Goal: Task Accomplishment & Management: Manage account settings

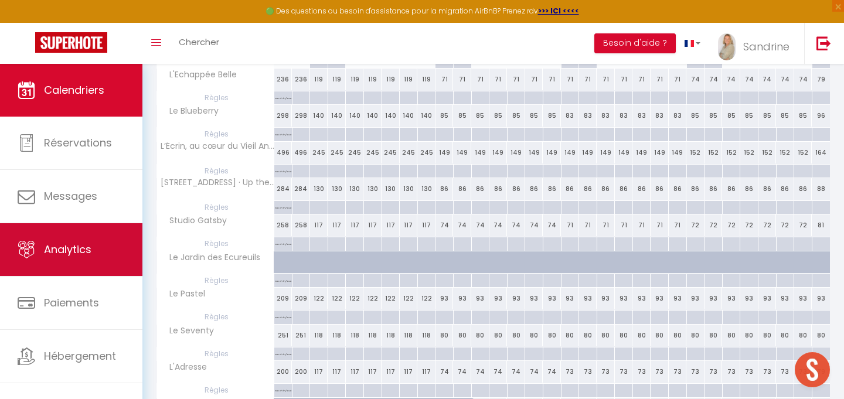
scroll to position [12, 0]
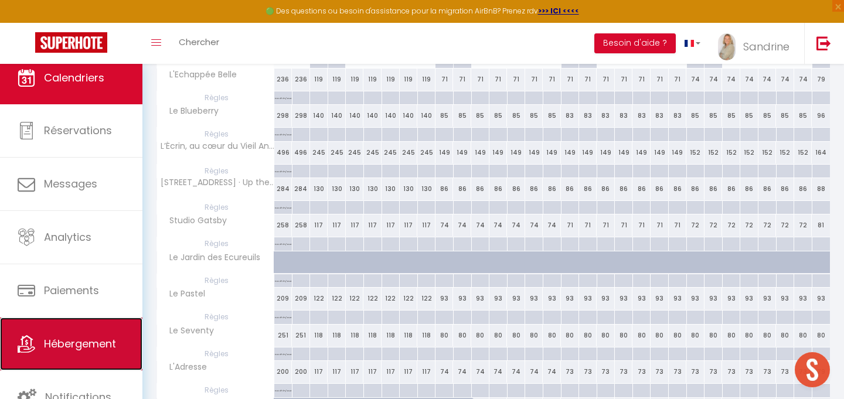
click at [104, 328] on link "Hébergement" at bounding box center [71, 343] width 142 height 53
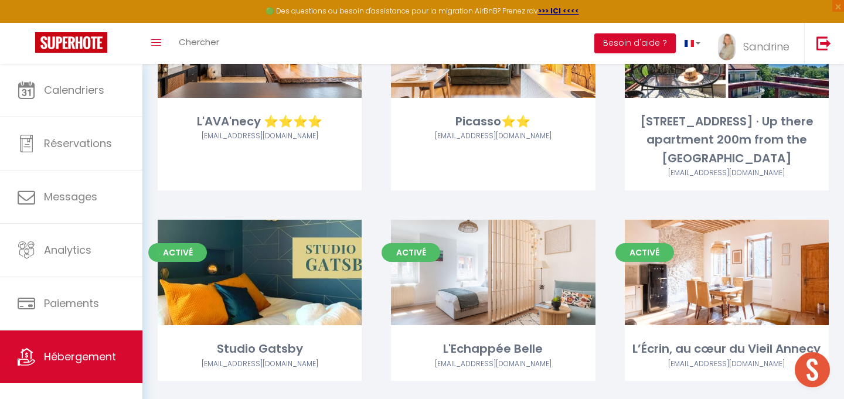
scroll to position [1685, 0]
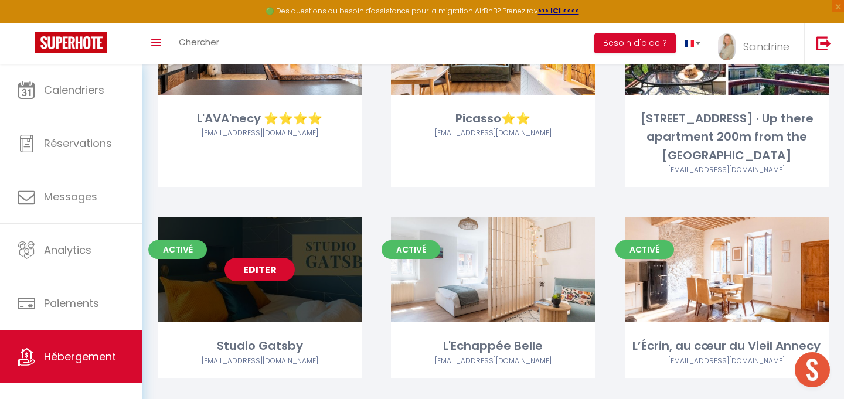
click at [260, 274] on link "Editer" at bounding box center [259, 269] width 70 height 23
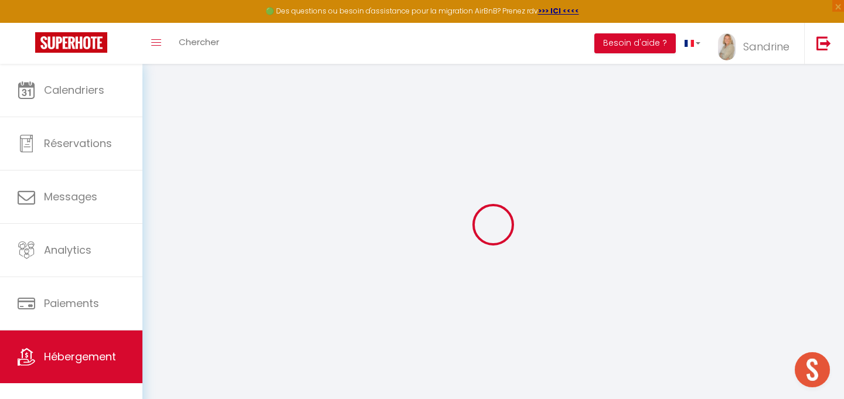
select select
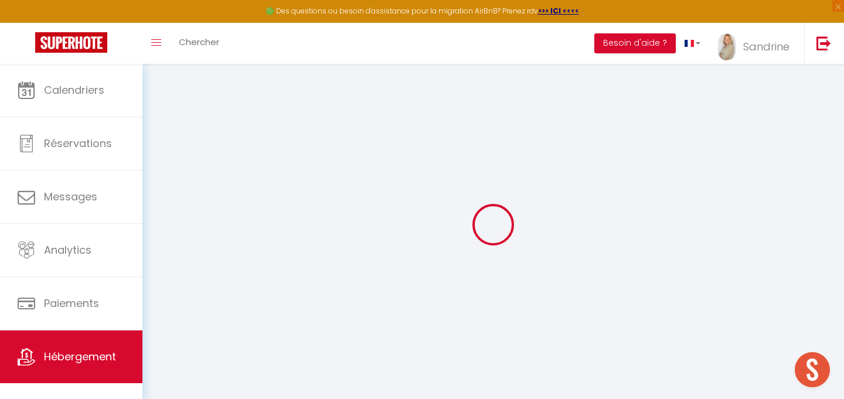
select select
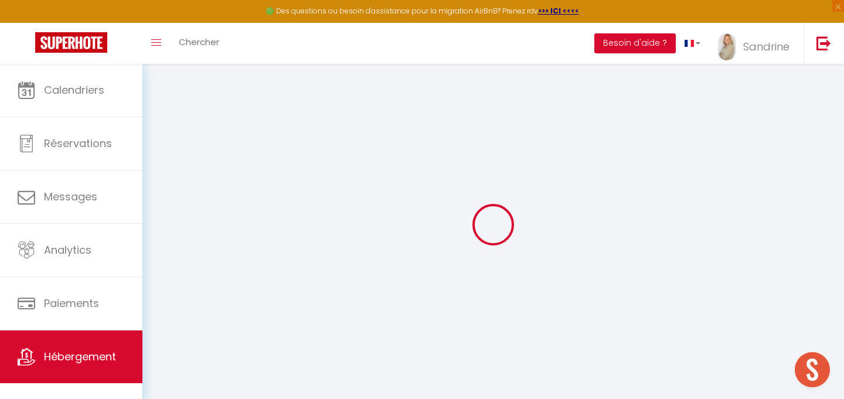
select select
select select "+ 5 %"
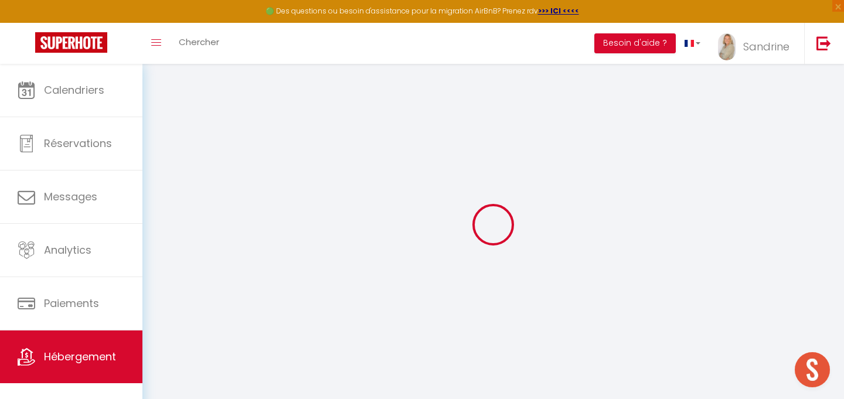
select select "+ 13 %"
select select "+ 15 %"
select select
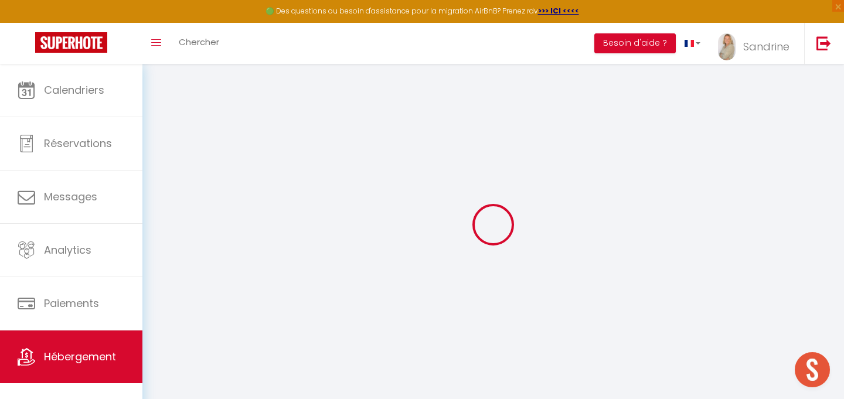
select select
checkbox input "false"
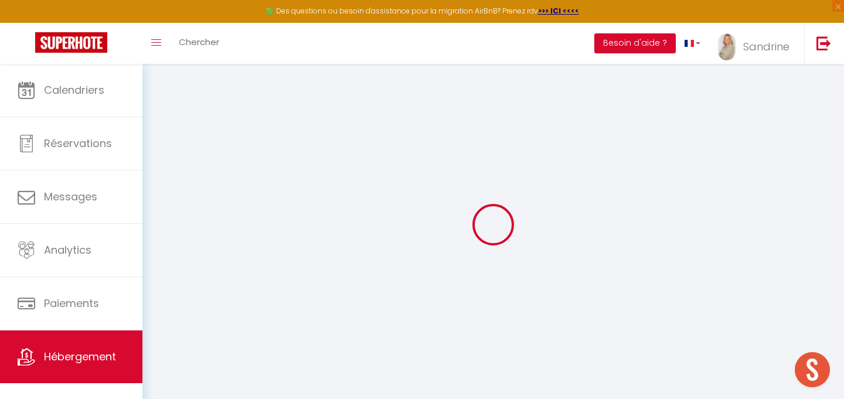
checkbox input "false"
select select
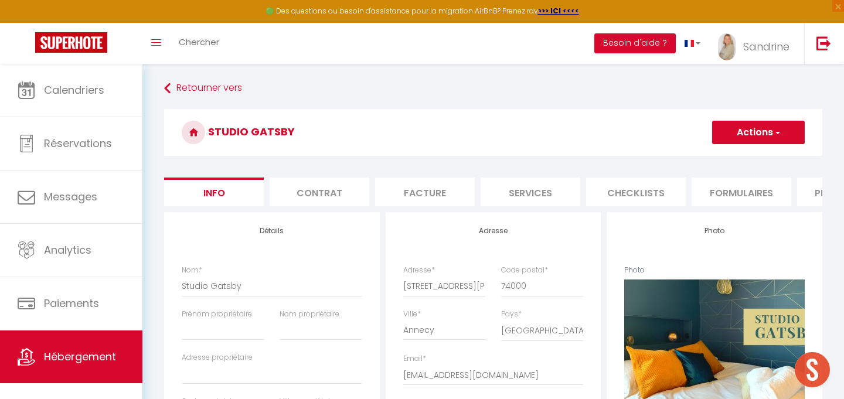
select select
checkbox input "false"
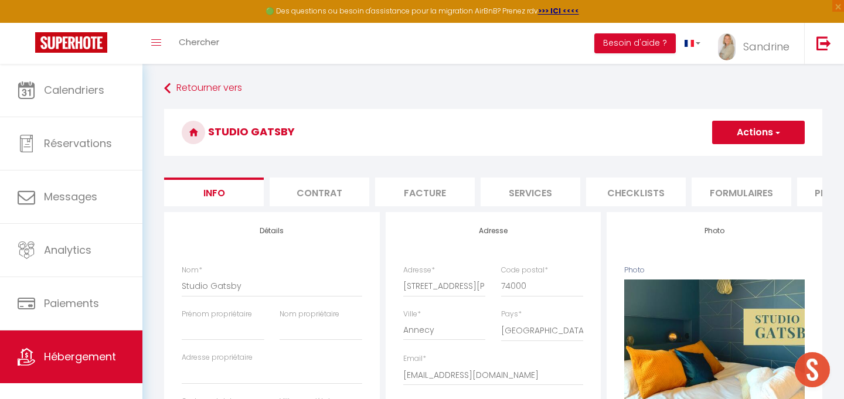
select select
select select "well_reviewed_guests"
select select "EUR"
select select
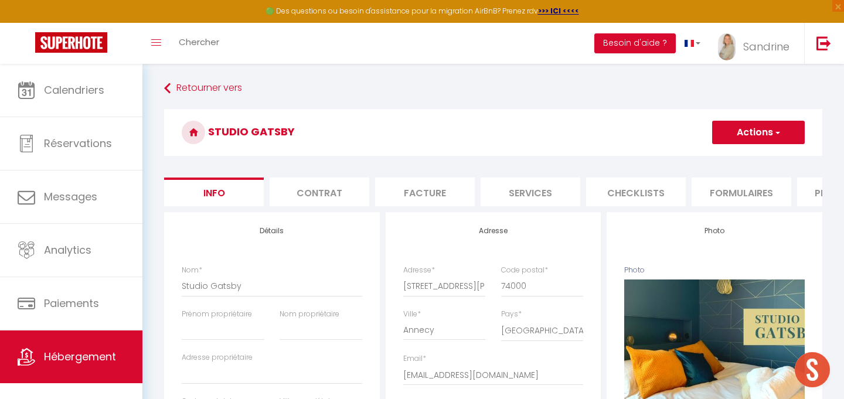
select select "22779-1519662972594066423"
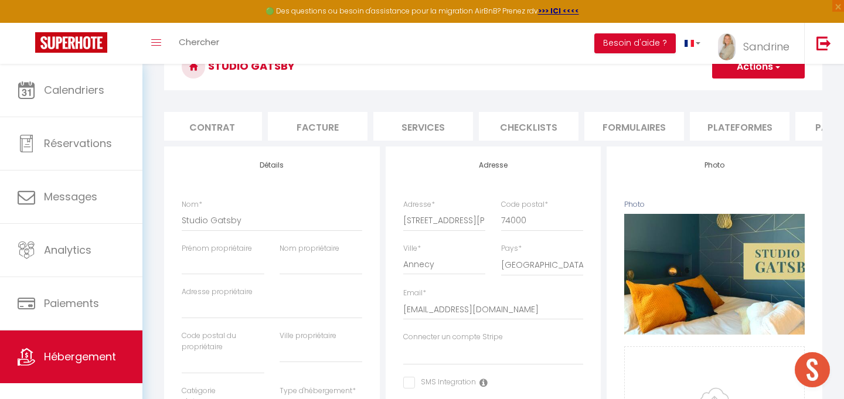
scroll to position [0, 127]
click at [709, 128] on li "Plateformes" at bounding box center [720, 126] width 100 height 29
select select
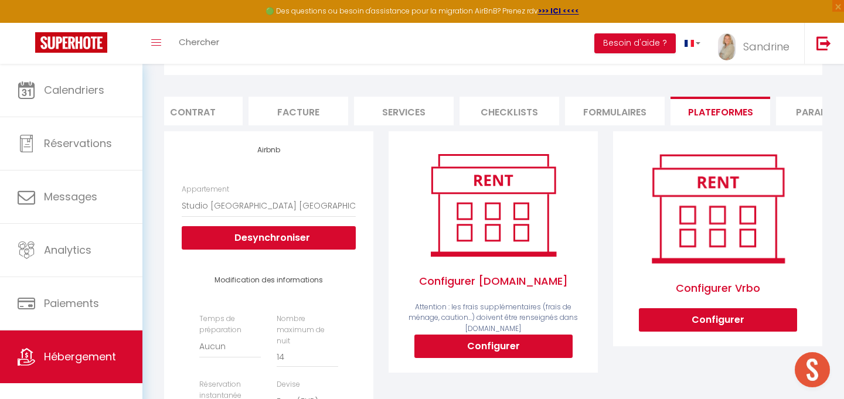
scroll to position [92, 0]
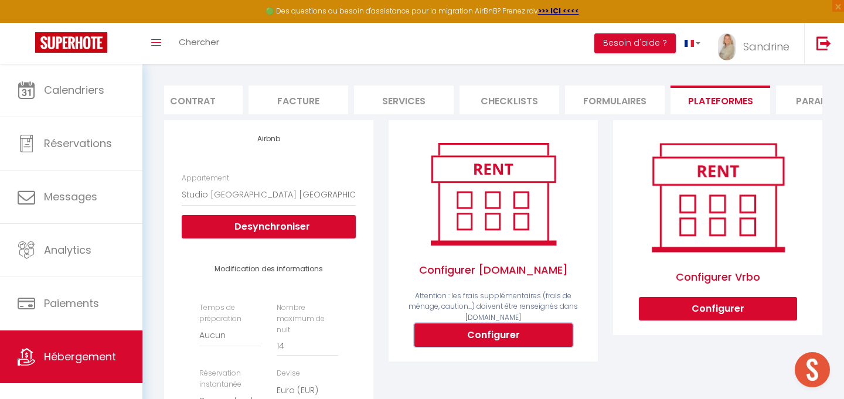
click at [482, 335] on button "Configurer" at bounding box center [493, 334] width 158 height 23
select select
type input "[EMAIL_ADDRESS][DOMAIN_NAME]"
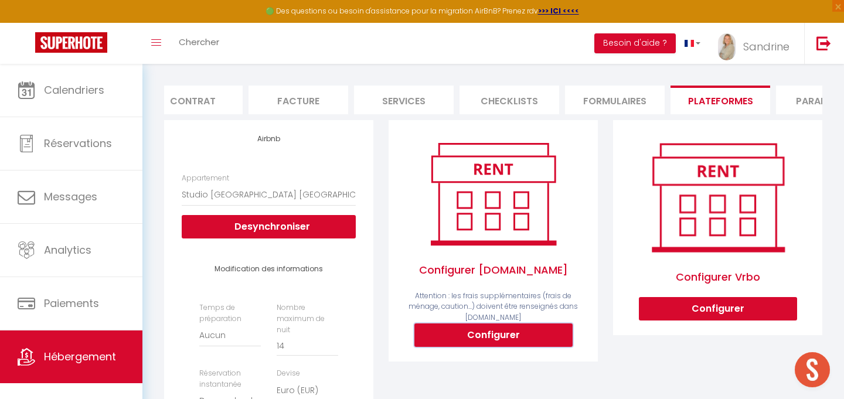
type input "[EMAIL_ADDRESS][DOMAIN_NAME]"
select select
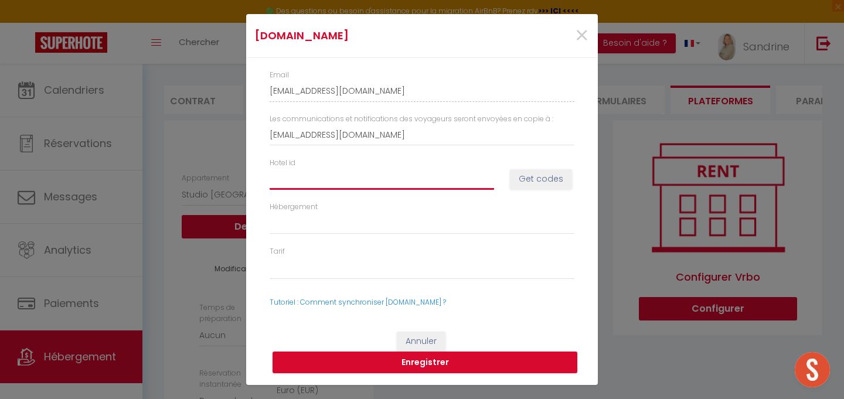
drag, startPoint x: 402, startPoint y: 180, endPoint x: 391, endPoint y: 175, distance: 12.3
click at [402, 180] on input "Hotel id" at bounding box center [381, 178] width 224 height 21
type input "1"
select select
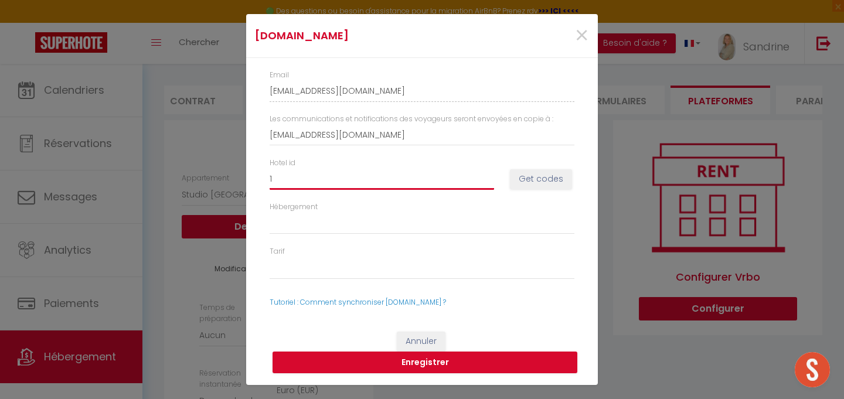
select select
type input "15"
select select
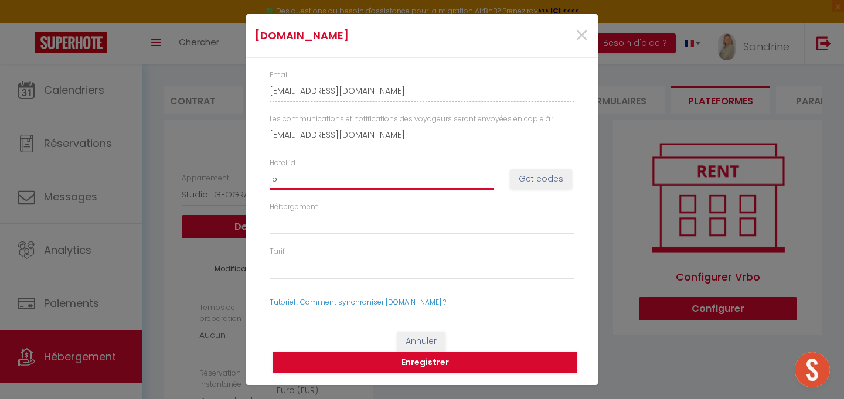
type input "150"
select select
type input "1505"
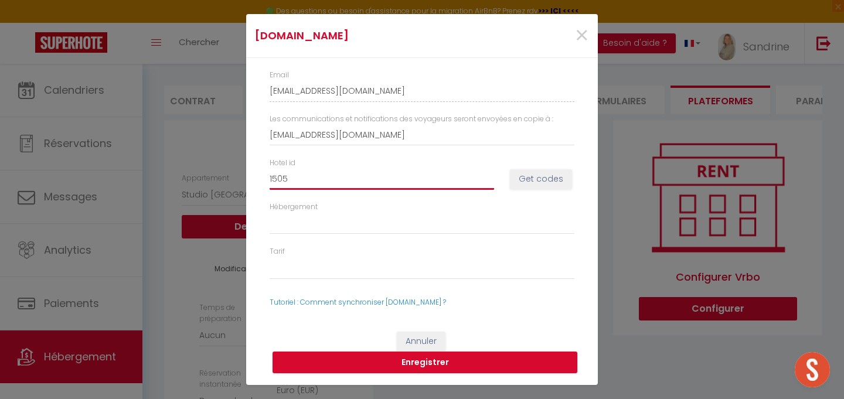
select select
type input "15051"
select select
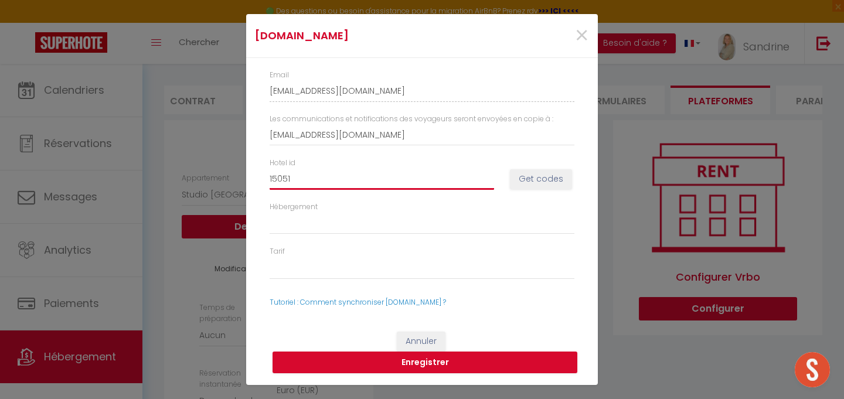
select select
type input "150510"
select select
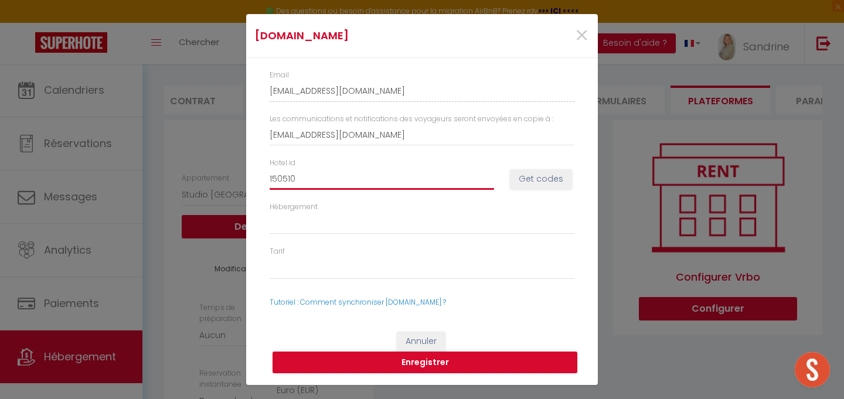
select select
type input "1505104"
select select
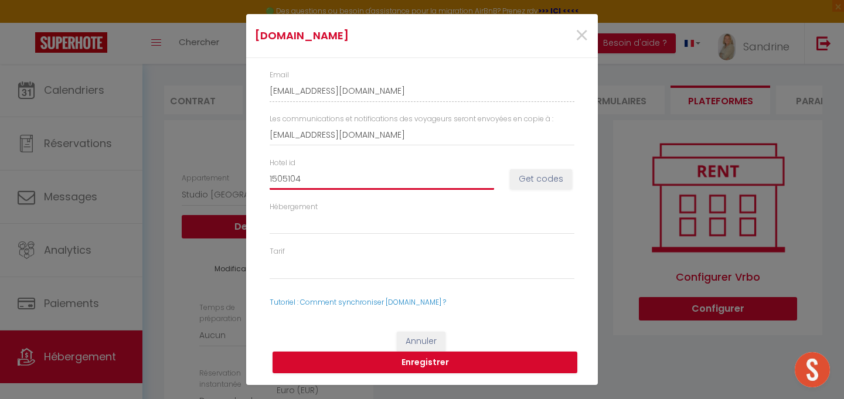
type input "15051048"
select select
type input "15051048"
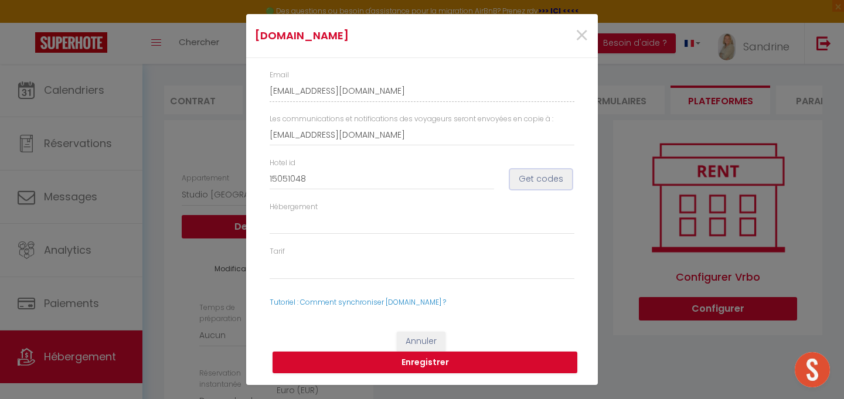
click at [540, 175] on button "Get codes" at bounding box center [541, 179] width 62 height 20
select select
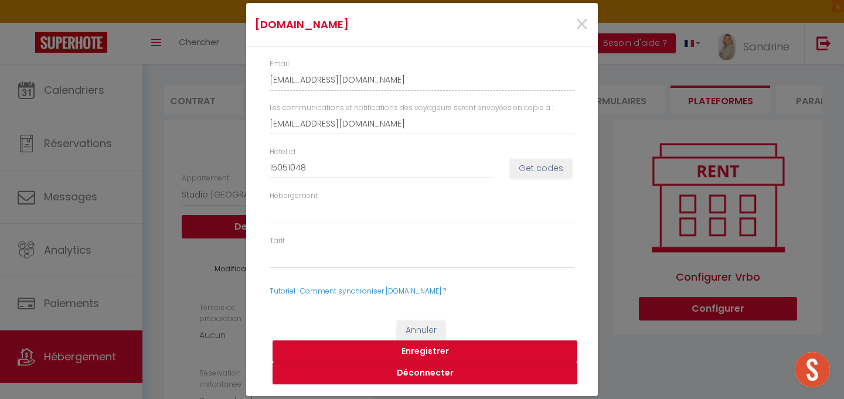
click at [449, 347] on button "Enregistrer" at bounding box center [424, 351] width 305 height 22
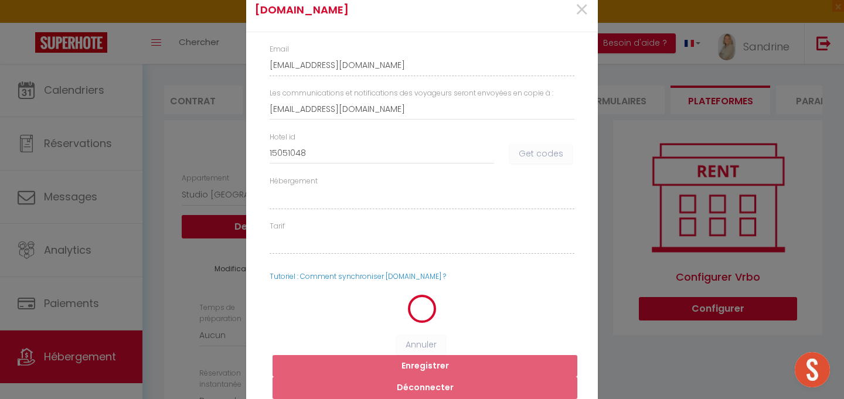
select select
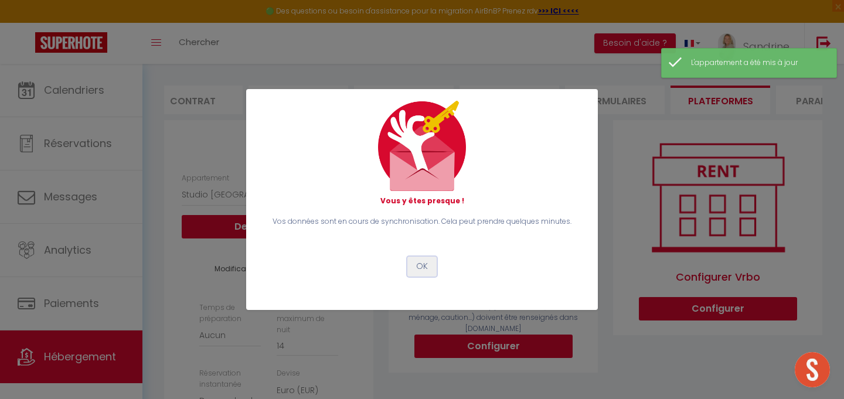
click at [421, 266] on button "OK" at bounding box center [421, 267] width 29 height 20
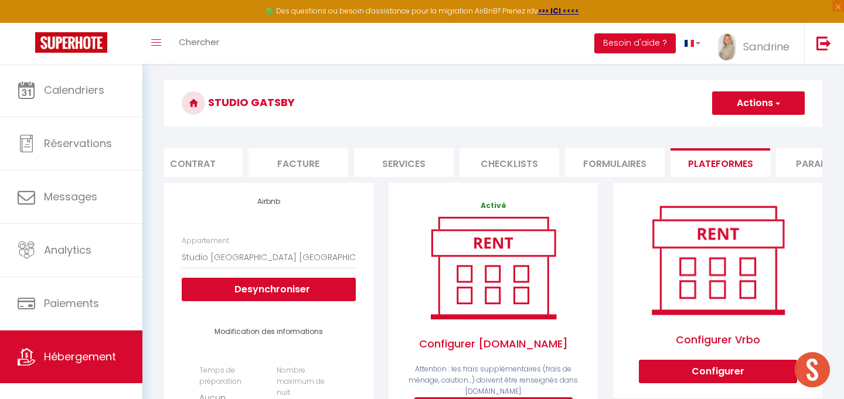
scroll to position [0, 0]
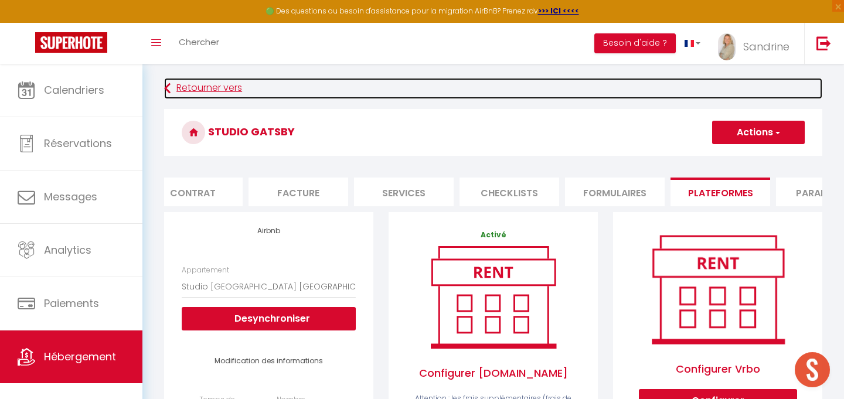
click at [175, 86] on link "Retourner vers" at bounding box center [493, 88] width 658 height 21
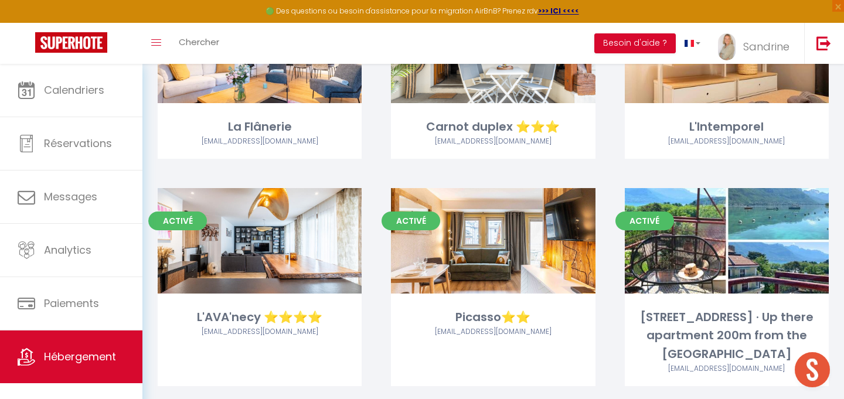
scroll to position [1488, 0]
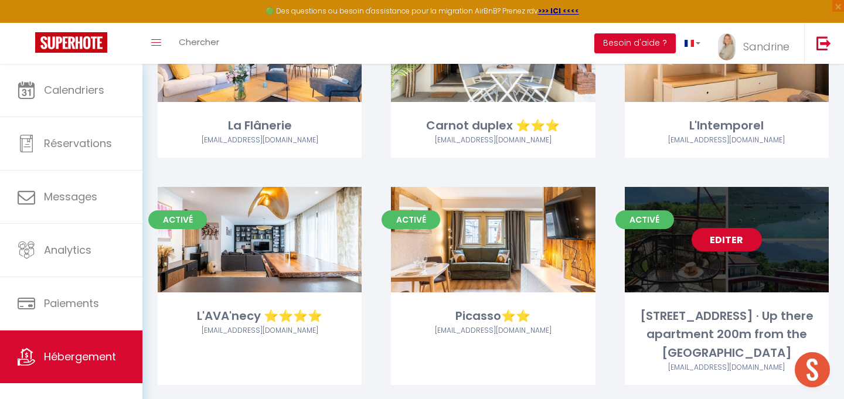
click at [733, 240] on link "Editer" at bounding box center [726, 239] width 70 height 23
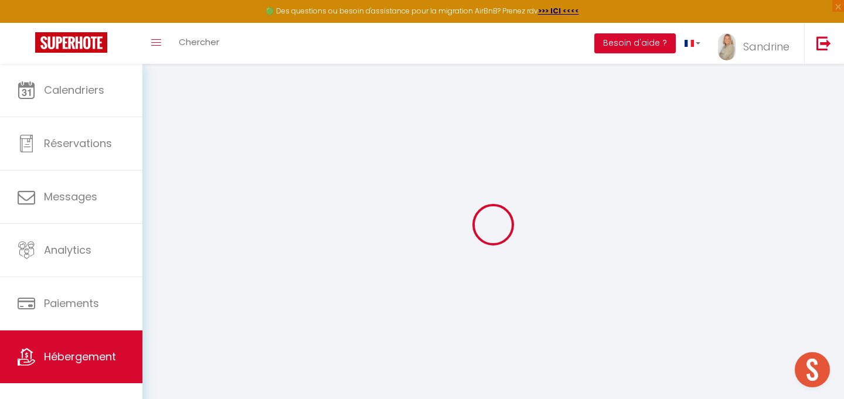
select select
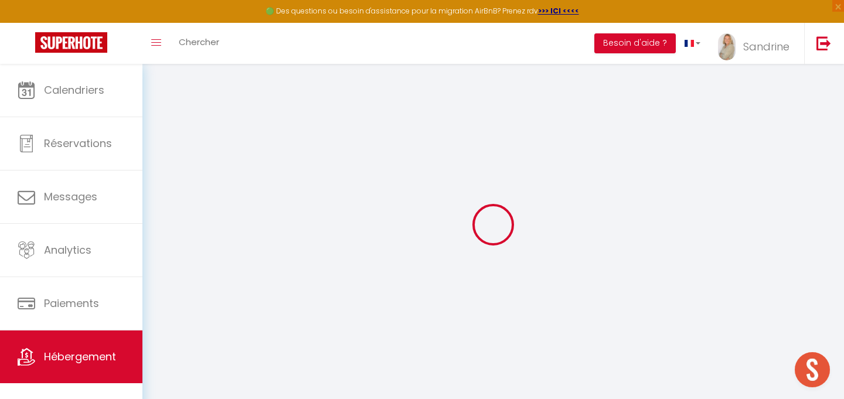
select select
checkbox input "false"
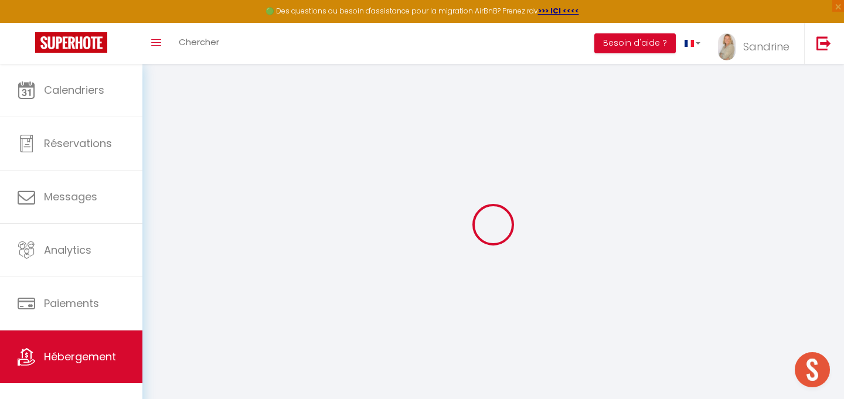
select select
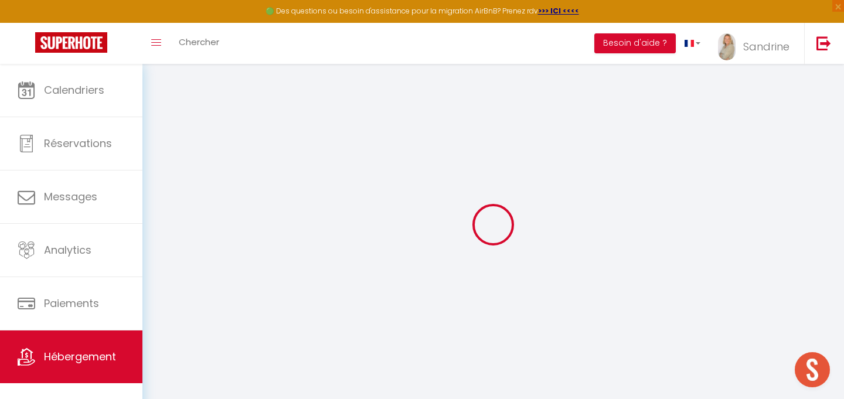
select select
checkbox input "false"
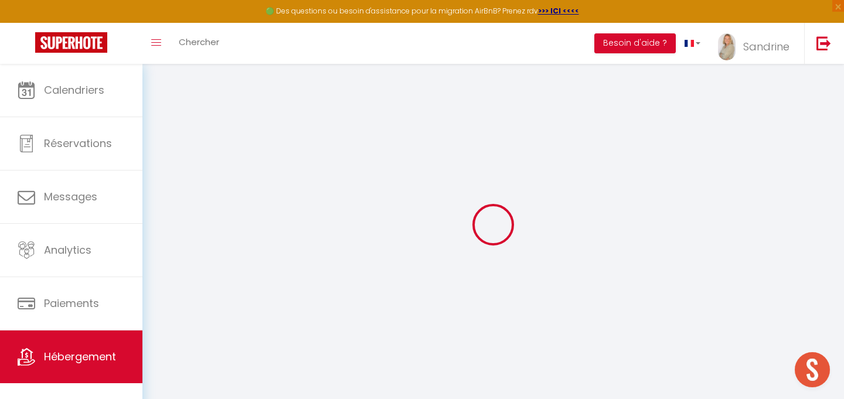
checkbox input "false"
select select
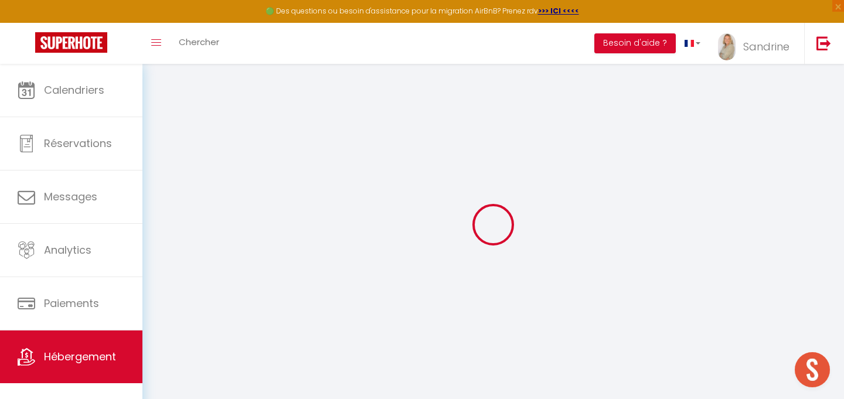
select select
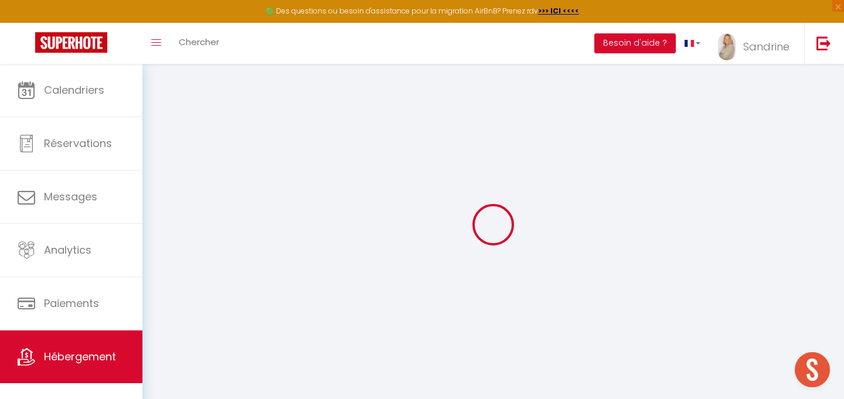
checkbox input "false"
select select
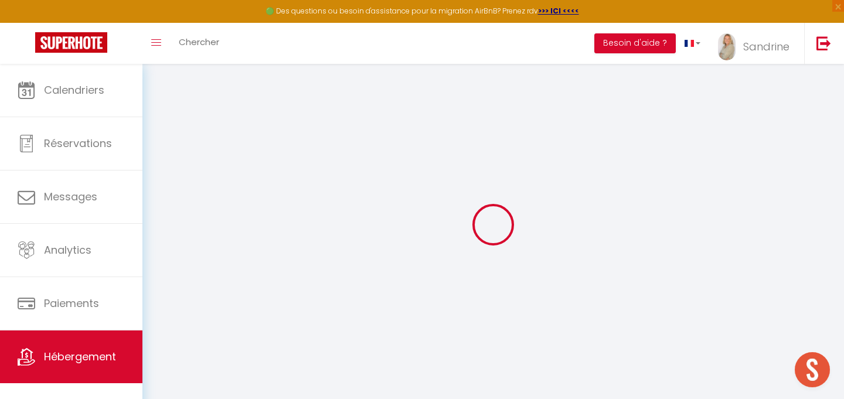
select select
type input "[STREET_ADDRESS] · Up there apartment 200m from the [GEOGRAPHIC_DATA]"
select select "2"
type input "68"
type input "50.4"
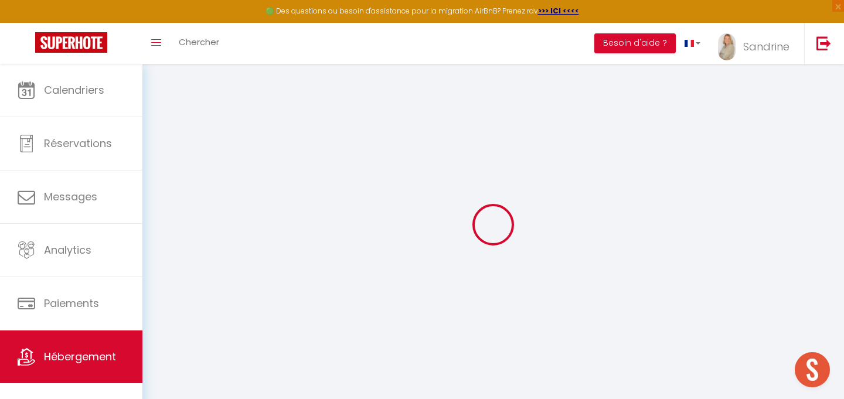
select select
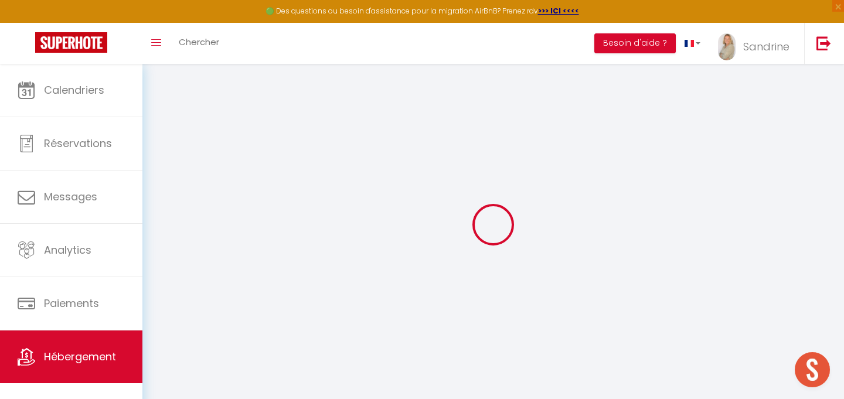
type input "[STREET_ADDRESS][PERSON_NAME]"
type input "74000"
type input "Annecy"
type input "[EMAIL_ADDRESS][DOMAIN_NAME]"
select select
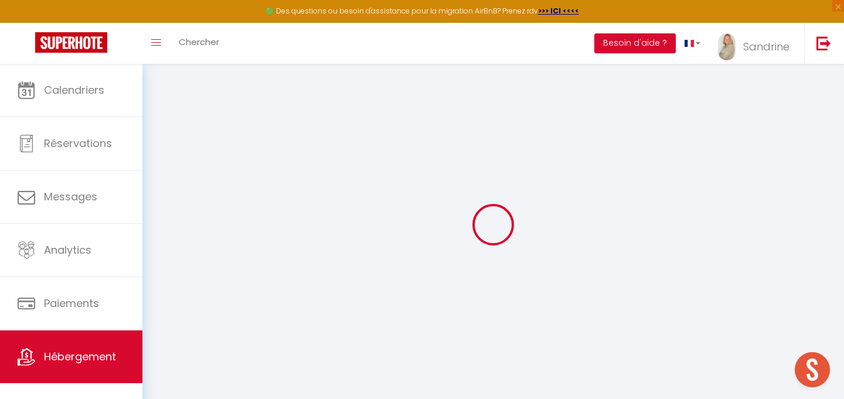
checkbox input "false"
type input "0"
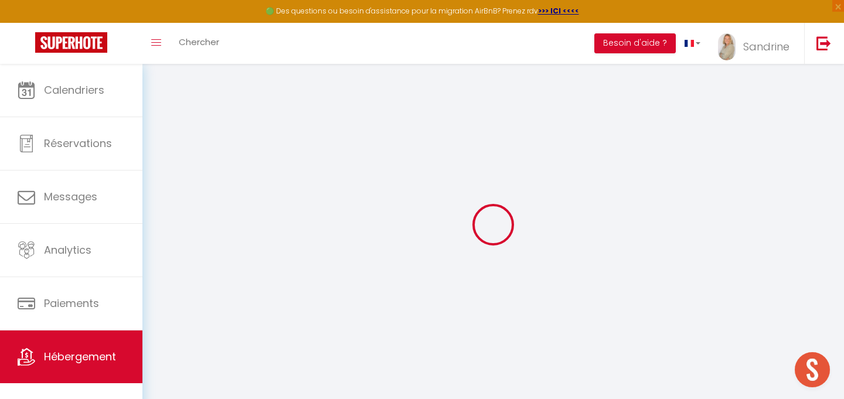
type input "0"
select select
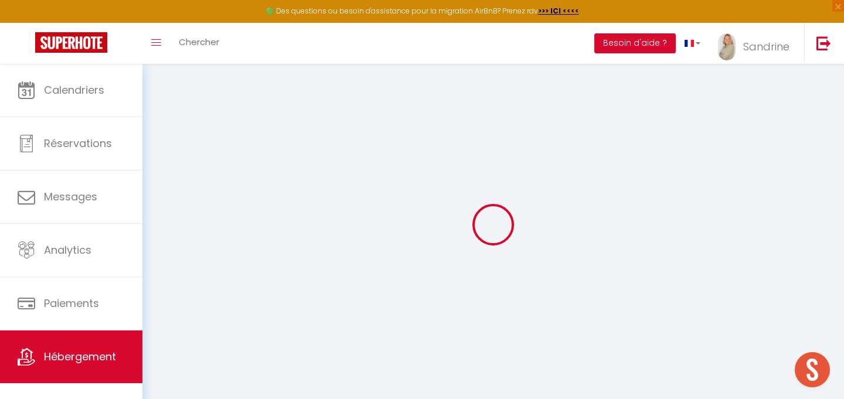
select select
checkbox input "false"
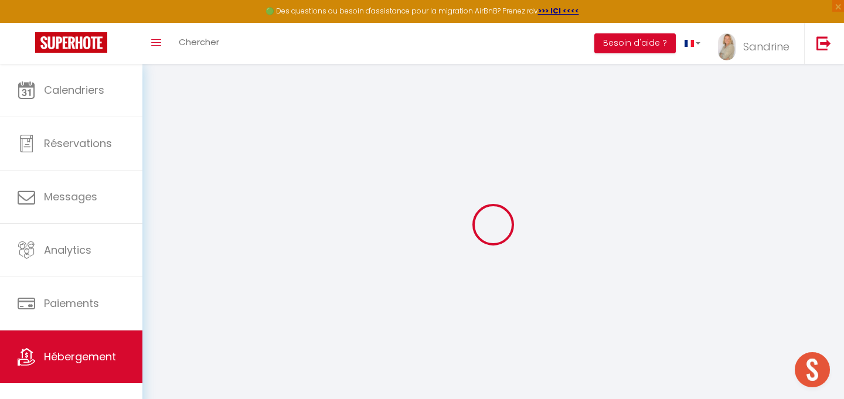
checkbox input "false"
select select
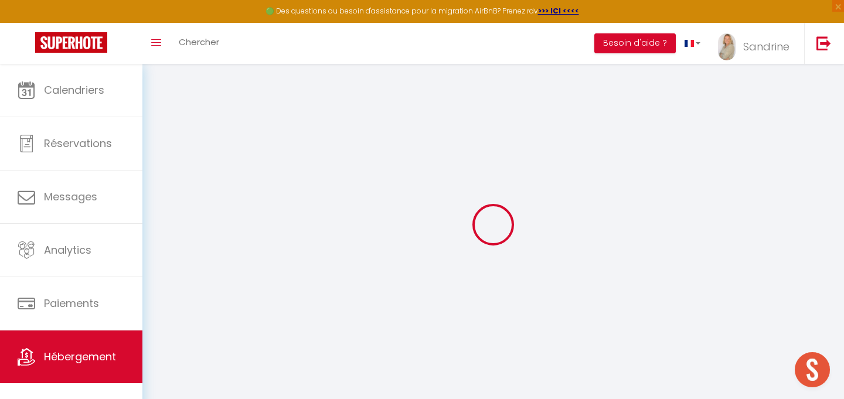
select select
checkbox input "false"
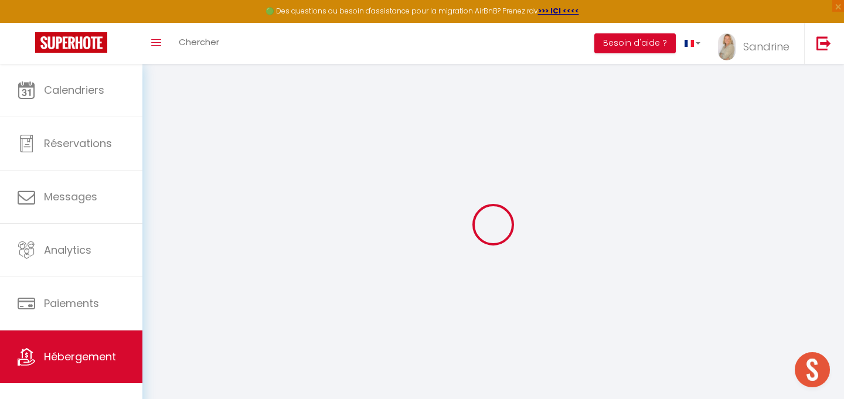
checkbox input "false"
select select
checkbox input "false"
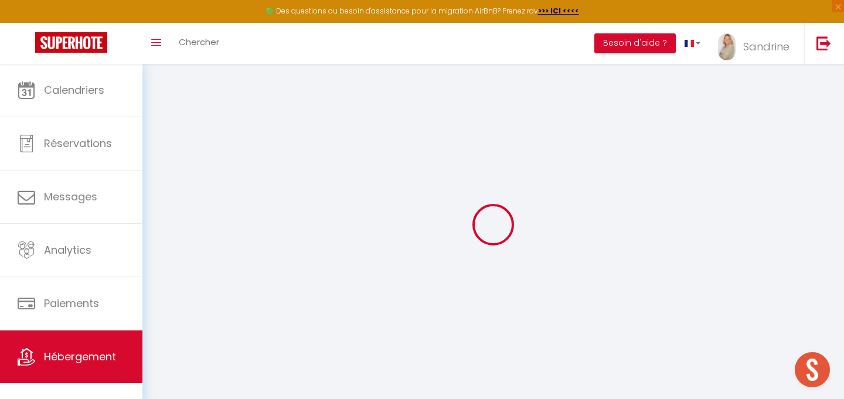
checkbox input "false"
select select "17:00"
select select "23:45"
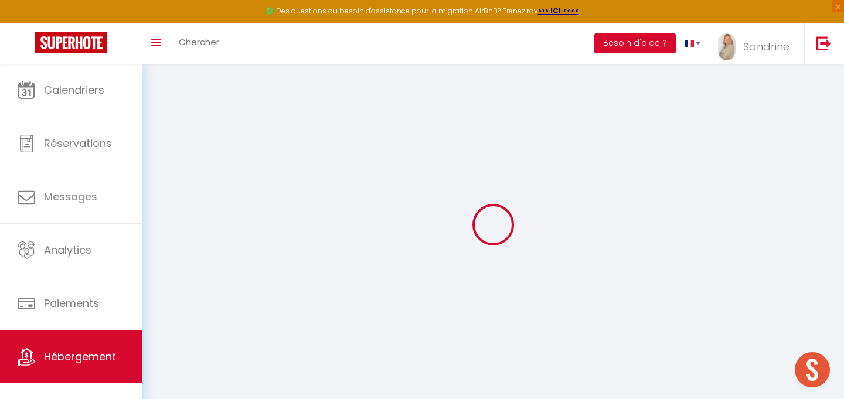
select select "10:00"
select select "30"
select select "120"
select select
checkbox input "false"
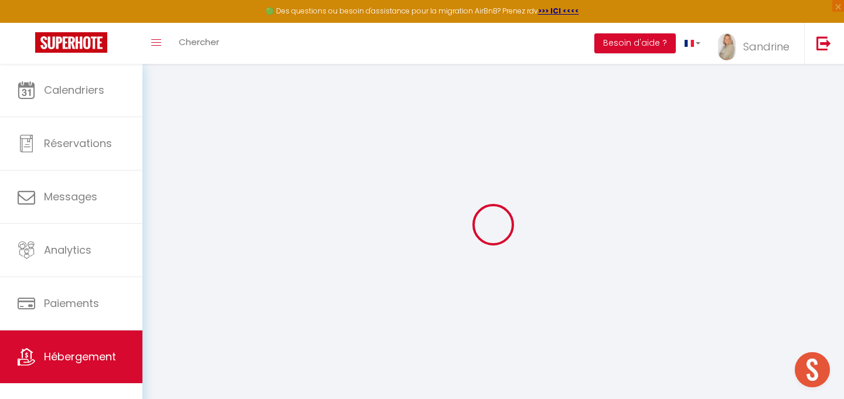
checkbox input "false"
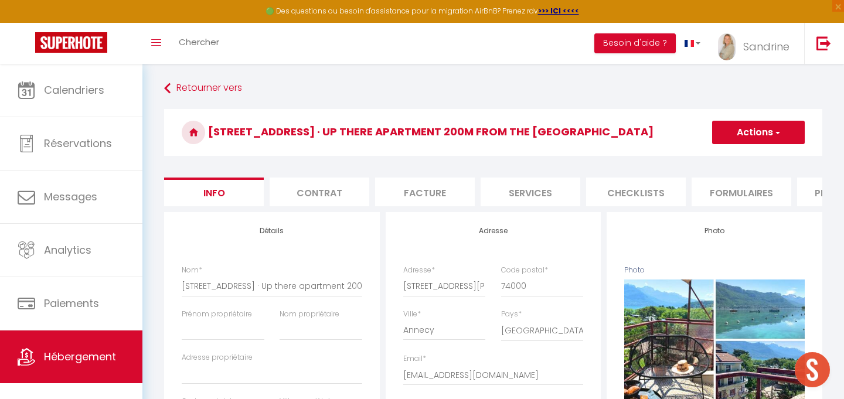
select select
checkbox input "false"
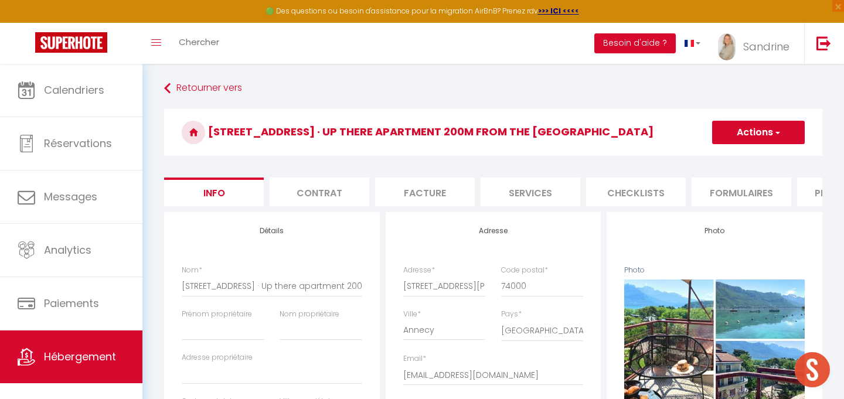
select select
checkbox input "false"
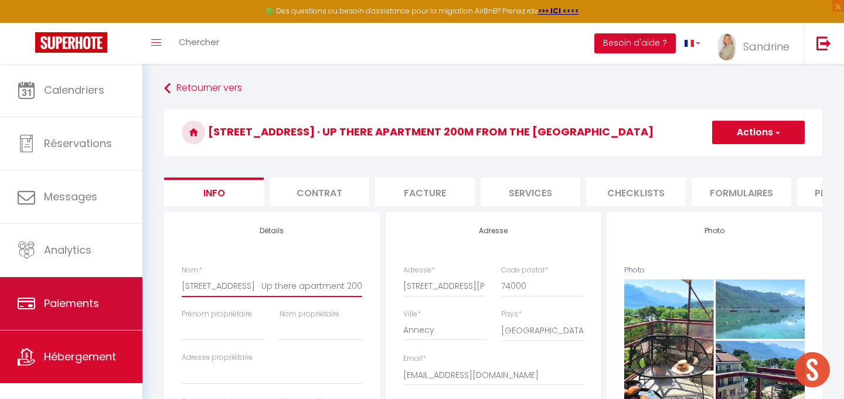
drag, startPoint x: 323, startPoint y: 286, endPoint x: 136, endPoint y: 282, distance: 186.9
type input "L apartment 200m from the [GEOGRAPHIC_DATA]"
select select
checkbox input "false"
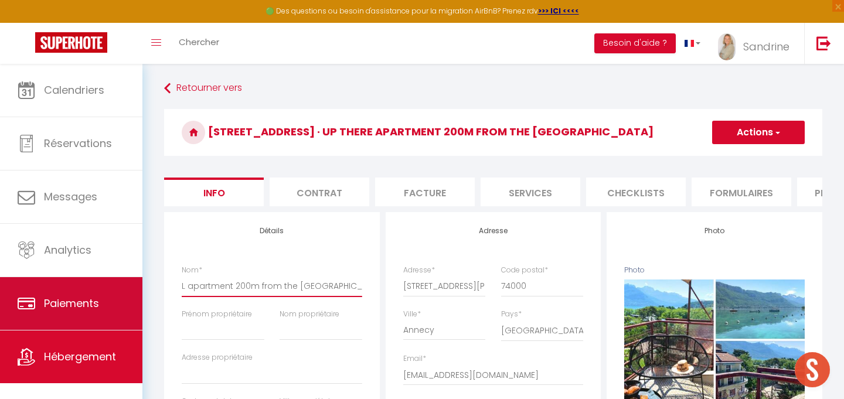
checkbox input "false"
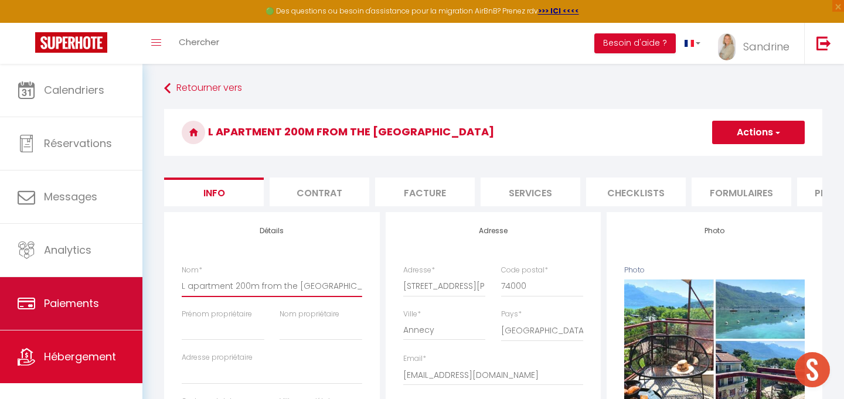
type input "Là apartment 200m from the [GEOGRAPHIC_DATA]"
select select
checkbox input "false"
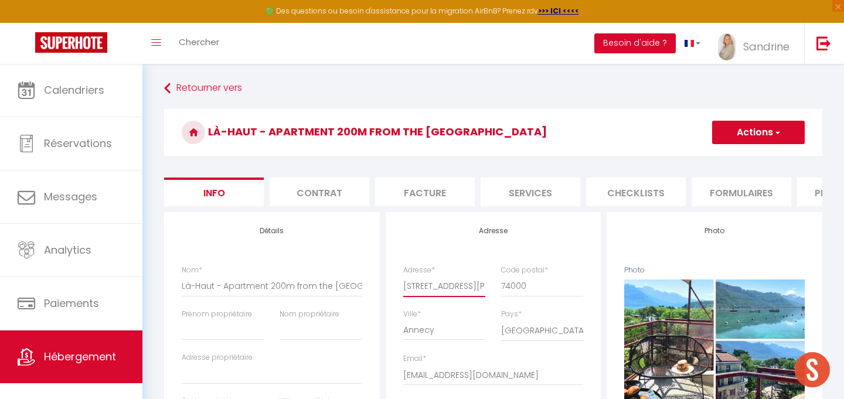
click at [411, 285] on input "[STREET_ADDRESS][PERSON_NAME]" at bounding box center [444, 285] width 83 height 21
click at [772, 125] on button "Actions" at bounding box center [758, 132] width 93 height 23
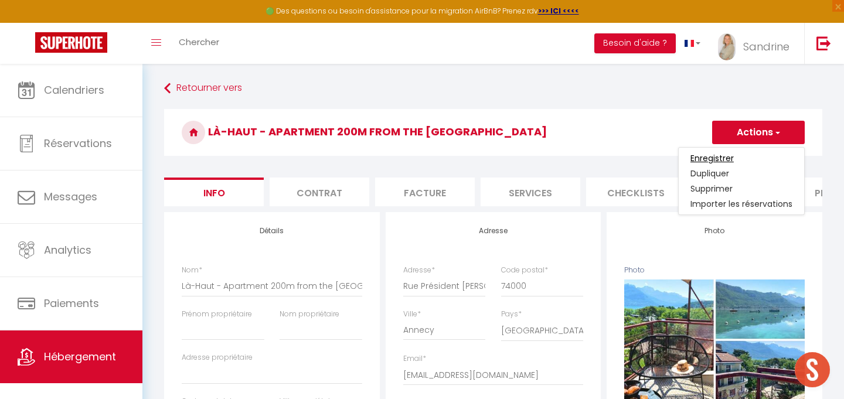
click at [732, 159] on input "Enregistrer" at bounding box center [711, 158] width 43 height 12
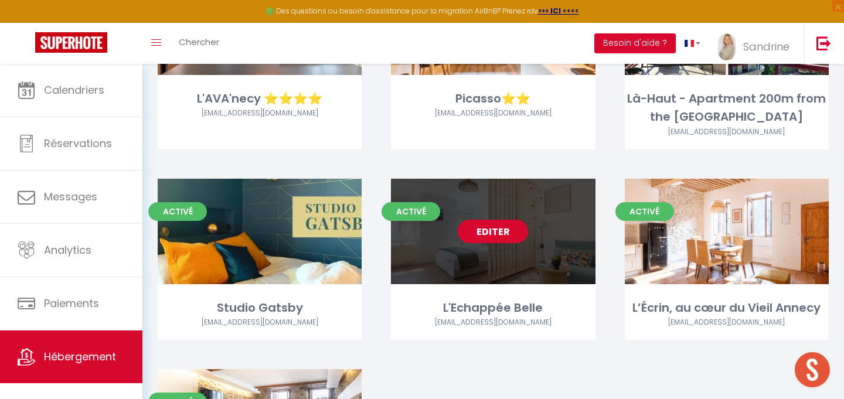
scroll to position [1684, 0]
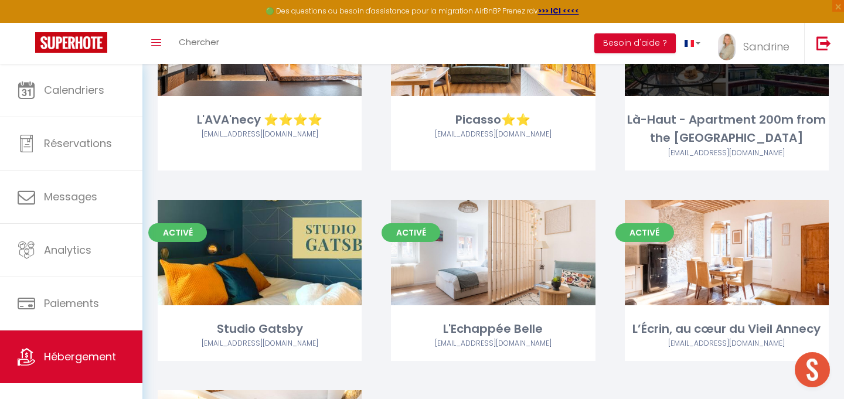
click at [718, 79] on div "Editer" at bounding box center [726, 43] width 204 height 105
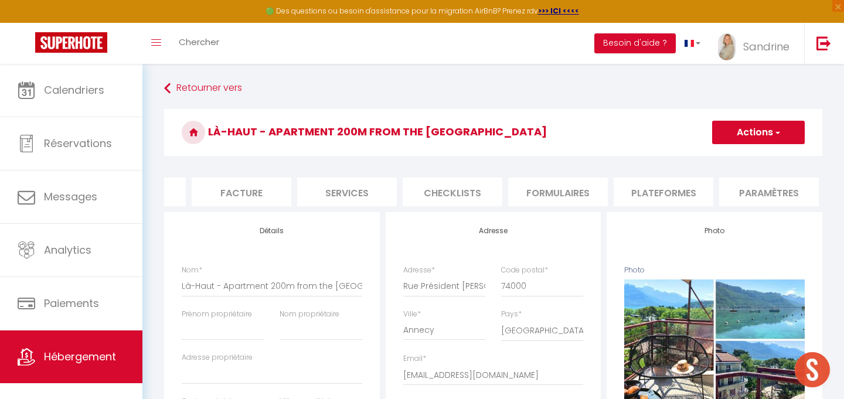
scroll to position [0, 185]
click at [678, 194] on li "Plateformes" at bounding box center [662, 191] width 100 height 29
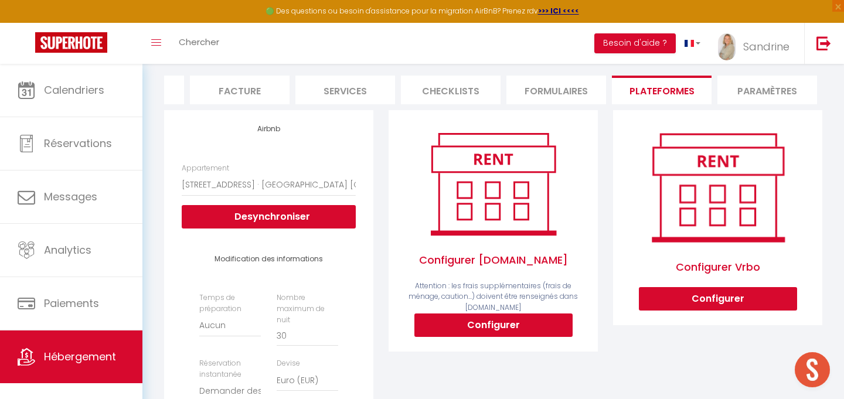
scroll to position [135, 0]
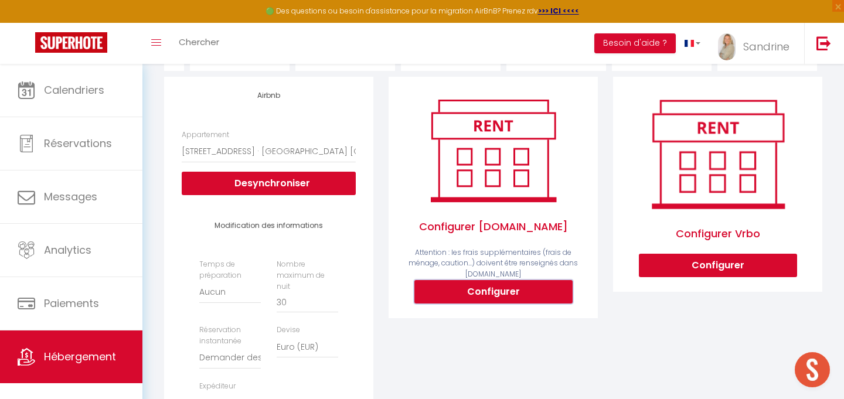
click at [450, 292] on button "Configurer" at bounding box center [493, 291] width 158 height 23
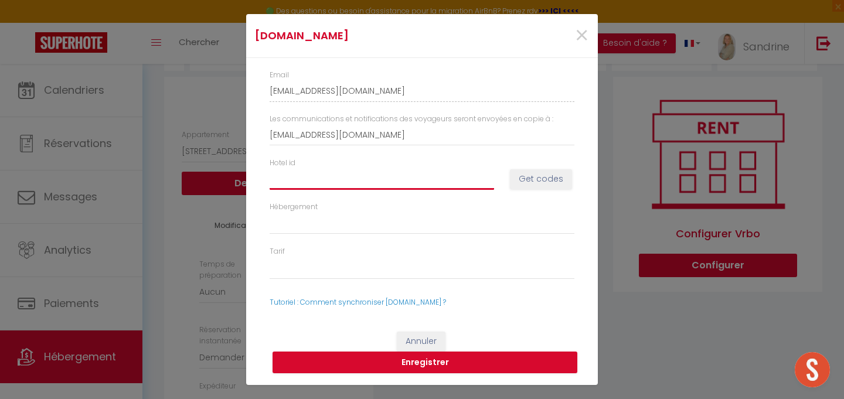
click at [442, 173] on input "Hotel id" at bounding box center [381, 178] width 224 height 21
click at [543, 177] on button "Get codes" at bounding box center [541, 179] width 62 height 20
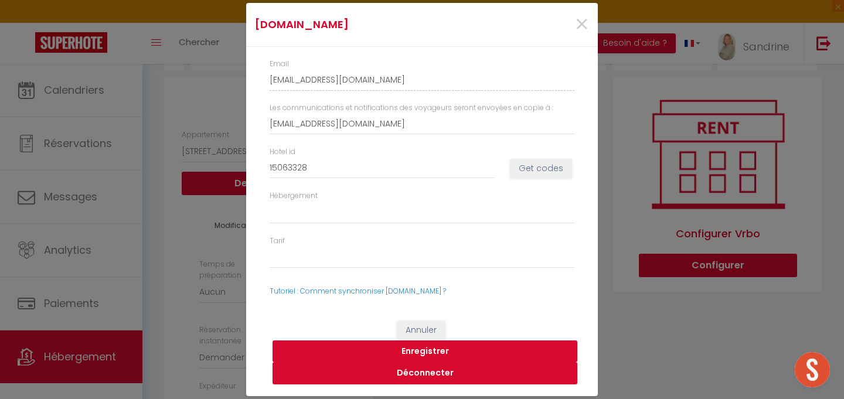
click at [446, 353] on button "Enregistrer" at bounding box center [424, 351] width 305 height 22
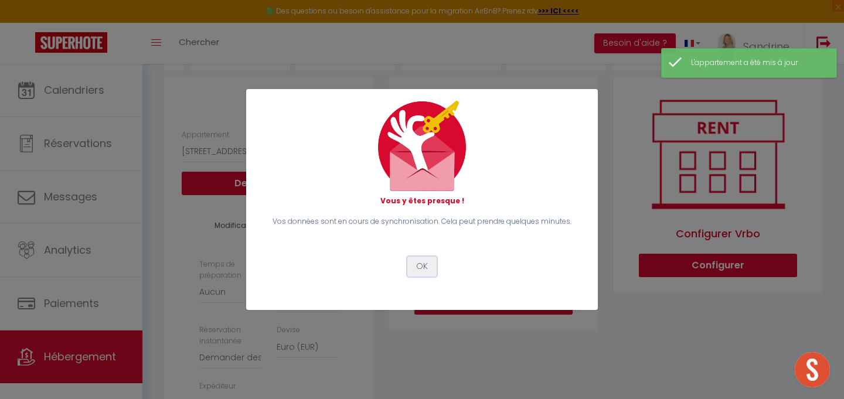
click at [417, 262] on button "OK" at bounding box center [421, 267] width 29 height 20
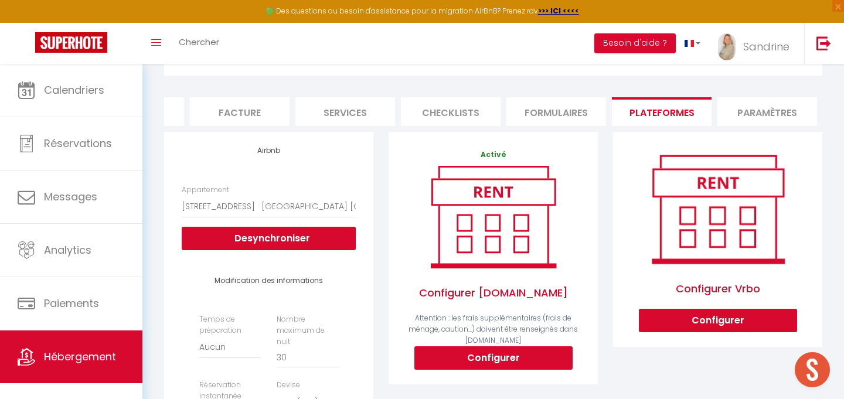
scroll to position [0, 0]
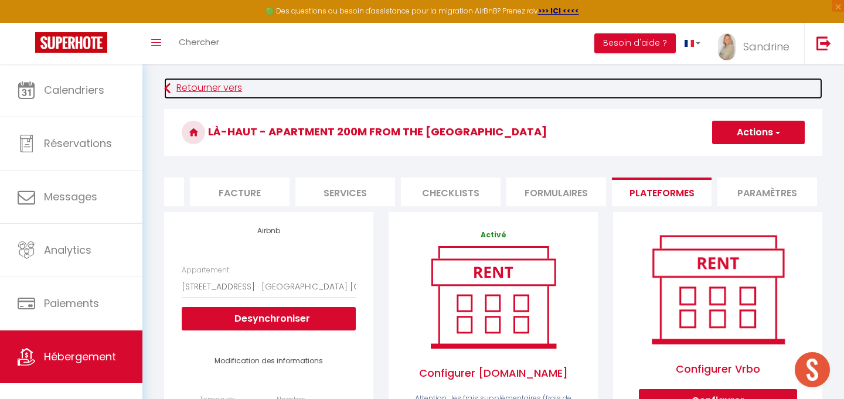
click at [164, 87] on icon at bounding box center [167, 88] width 6 height 21
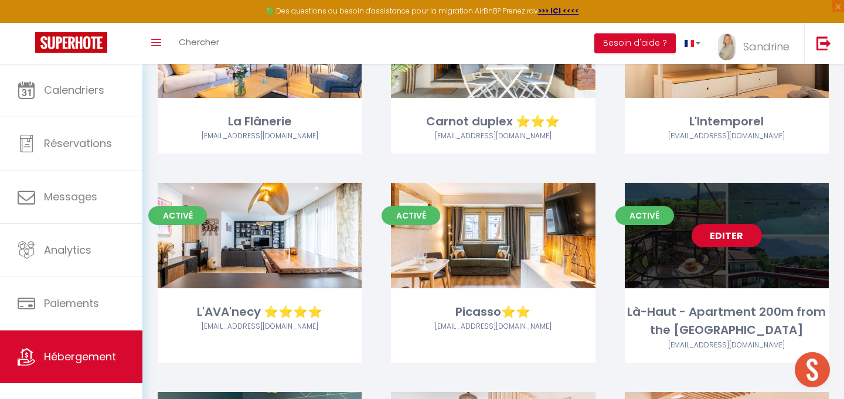
scroll to position [1493, 0]
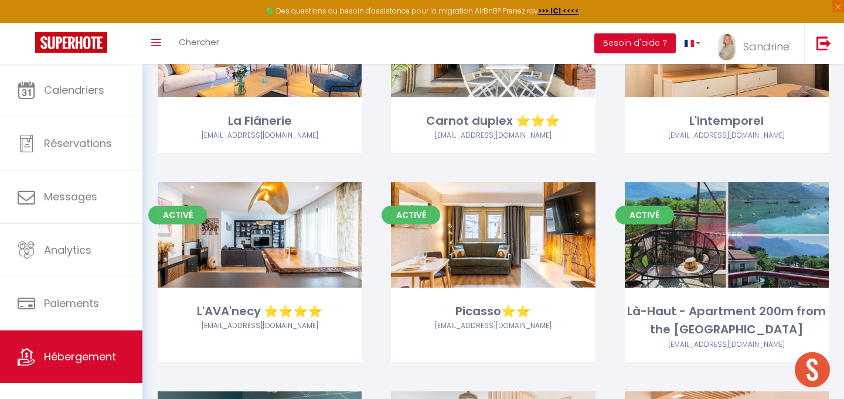
click at [746, 230] on link "Editer" at bounding box center [726, 234] width 70 height 23
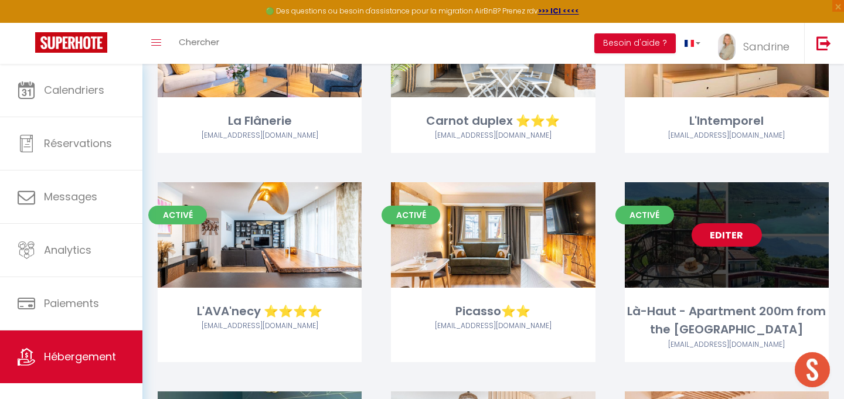
click at [722, 236] on link "Editer" at bounding box center [726, 234] width 70 height 23
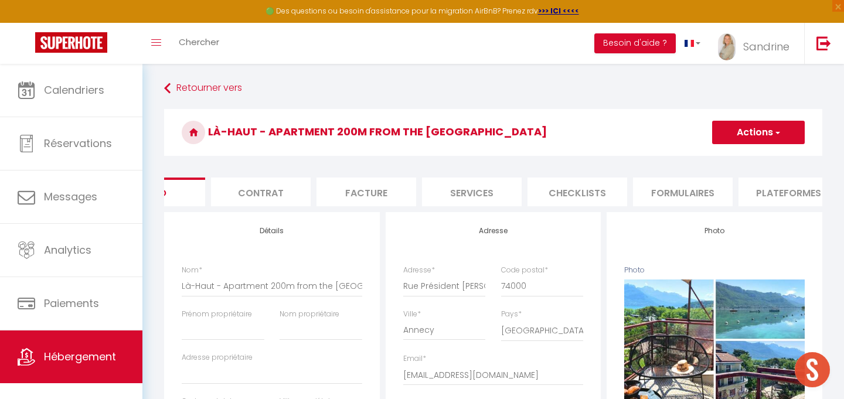
scroll to position [0, 69]
click at [759, 193] on li "Plateformes" at bounding box center [778, 191] width 100 height 29
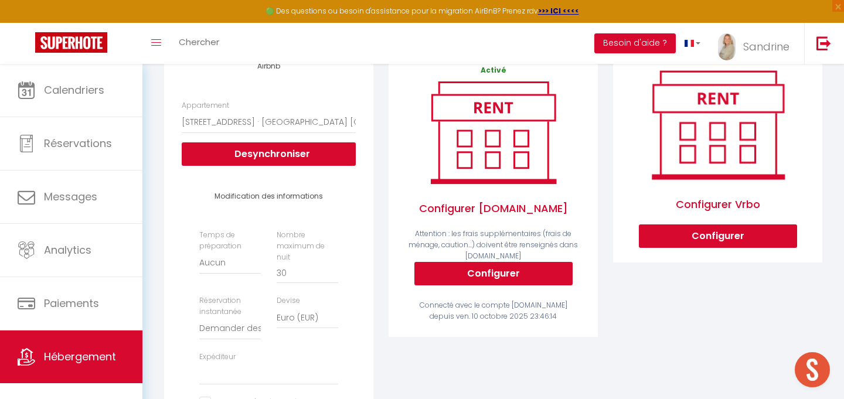
scroll to position [166, 0]
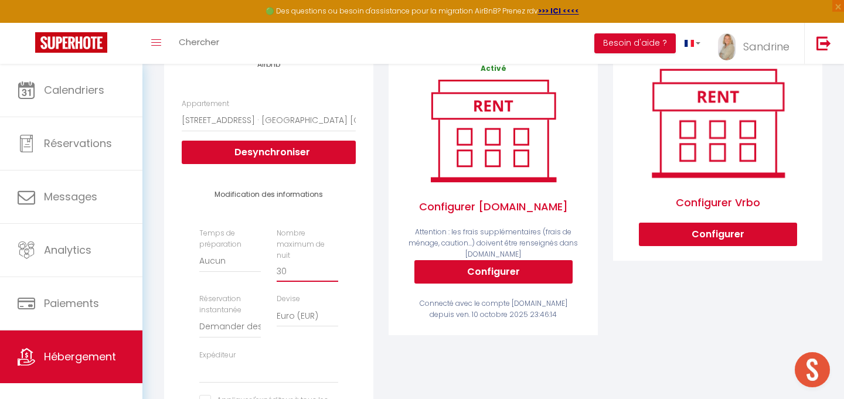
click at [313, 261] on input "30" at bounding box center [307, 271] width 62 height 21
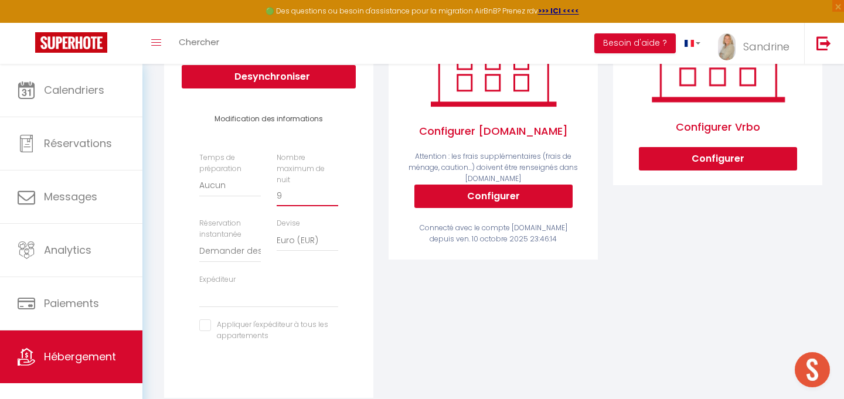
scroll to position [0, 0]
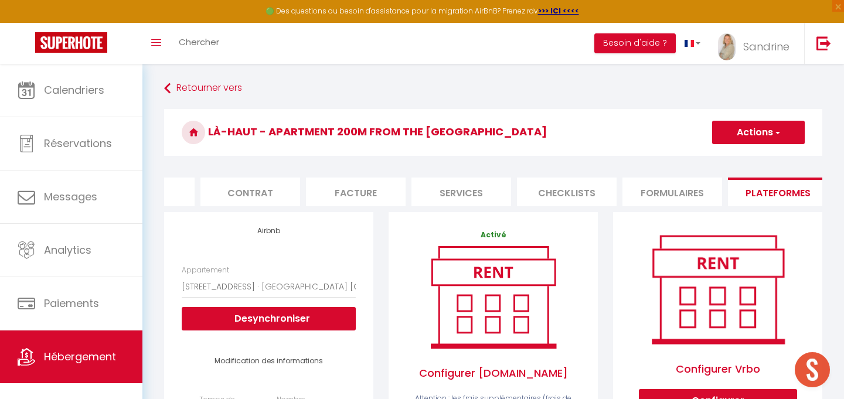
click at [729, 143] on button "Actions" at bounding box center [758, 132] width 93 height 23
click at [739, 157] on link "Enregistrer" at bounding box center [757, 158] width 93 height 15
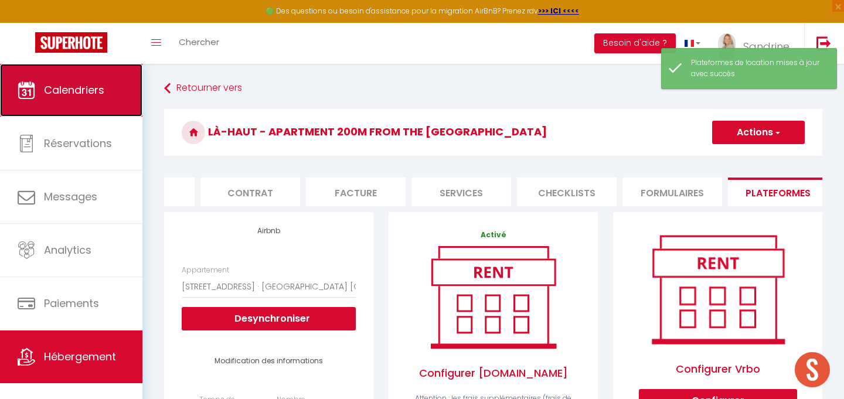
click at [64, 81] on link "Calendriers" at bounding box center [71, 90] width 142 height 53
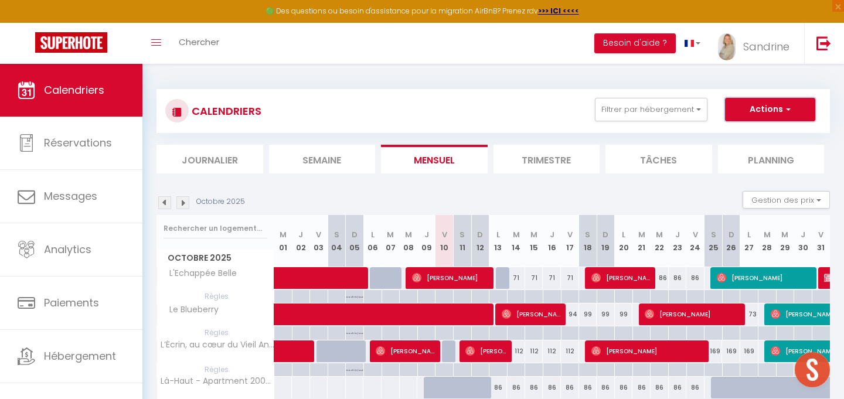
click at [769, 114] on button "Actions" at bounding box center [770, 109] width 90 height 23
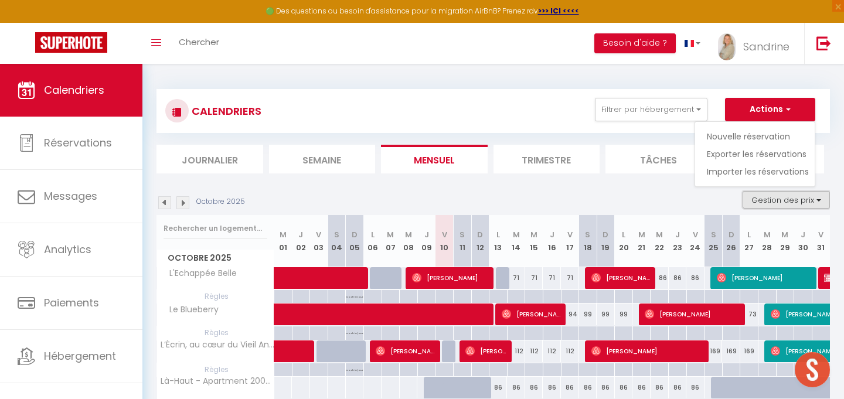
click at [821, 196] on button "Gestion des prix" at bounding box center [785, 200] width 87 height 18
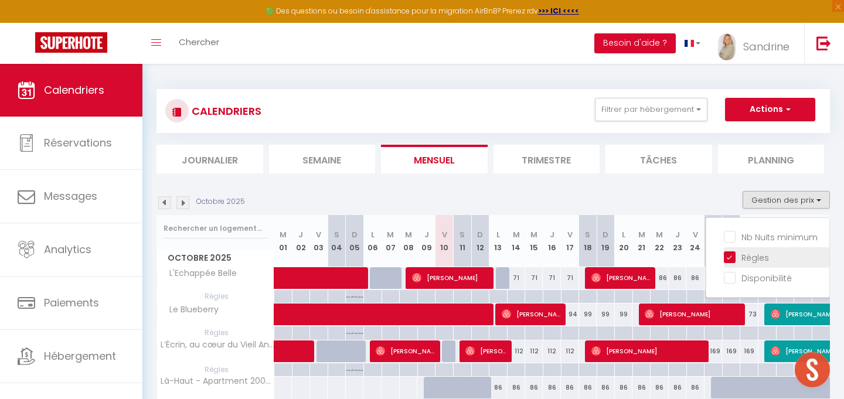
click at [751, 257] on input "Règles" at bounding box center [775, 257] width 105 height 12
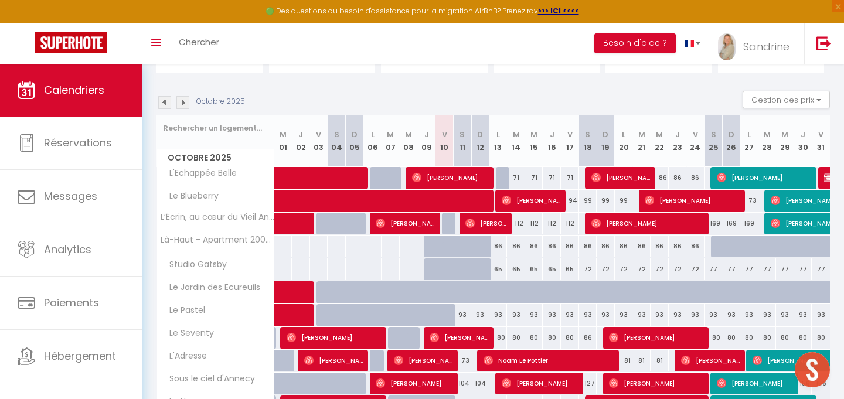
scroll to position [110, 0]
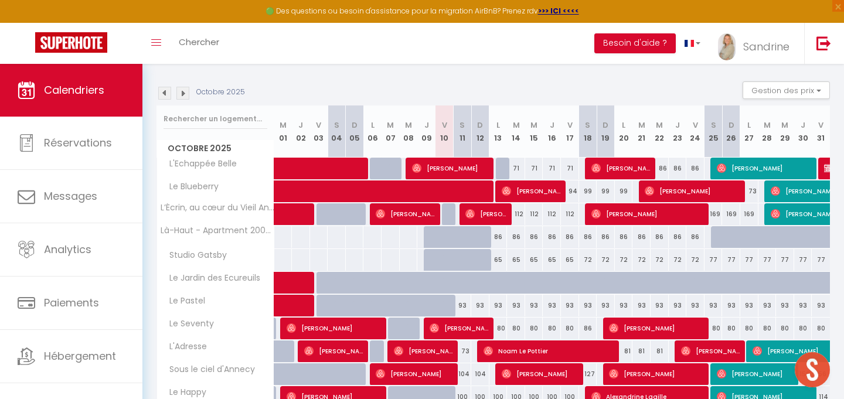
click at [184, 94] on img at bounding box center [182, 93] width 13 height 13
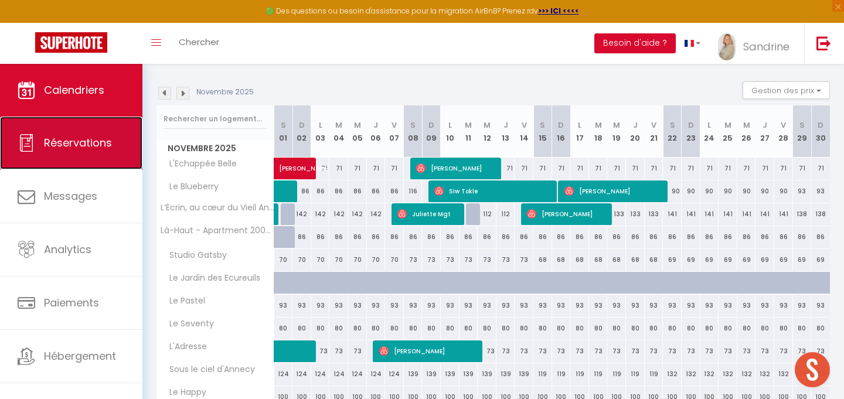
click at [118, 141] on link "Réservations" at bounding box center [71, 143] width 142 height 53
